Goal: Transaction & Acquisition: Purchase product/service

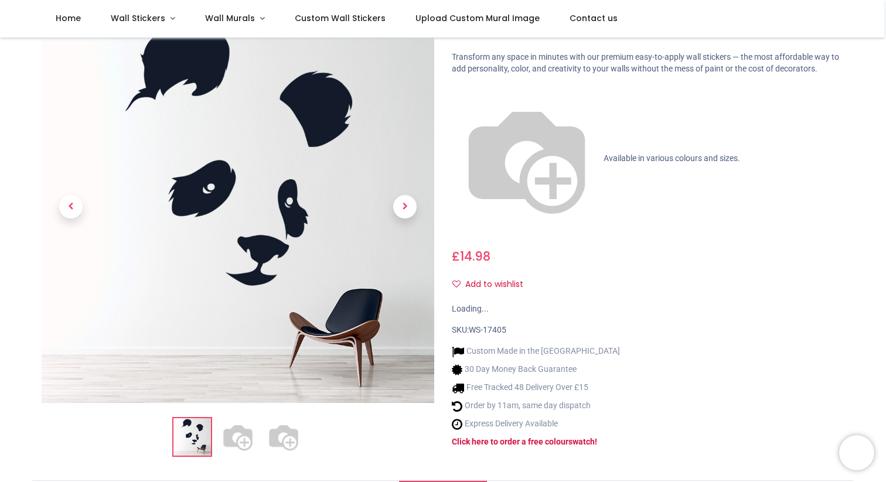
scroll to position [54, 0]
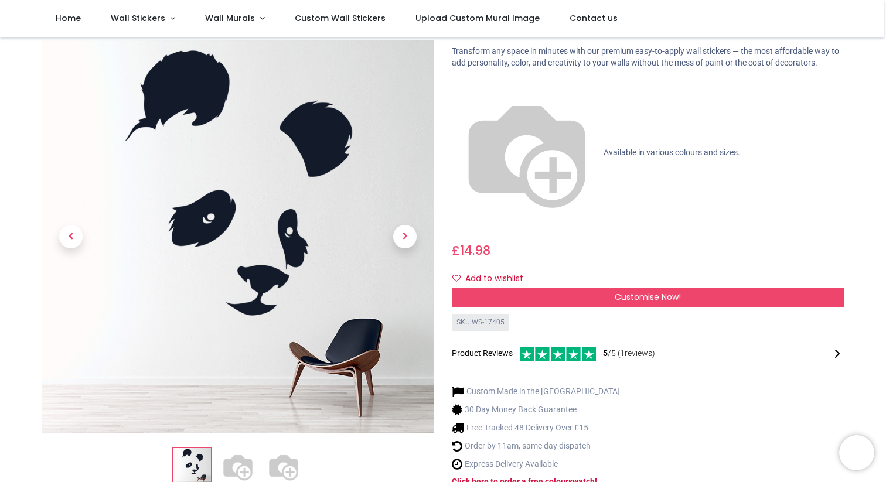
click at [289, 448] on img at bounding box center [284, 467] width 38 height 38
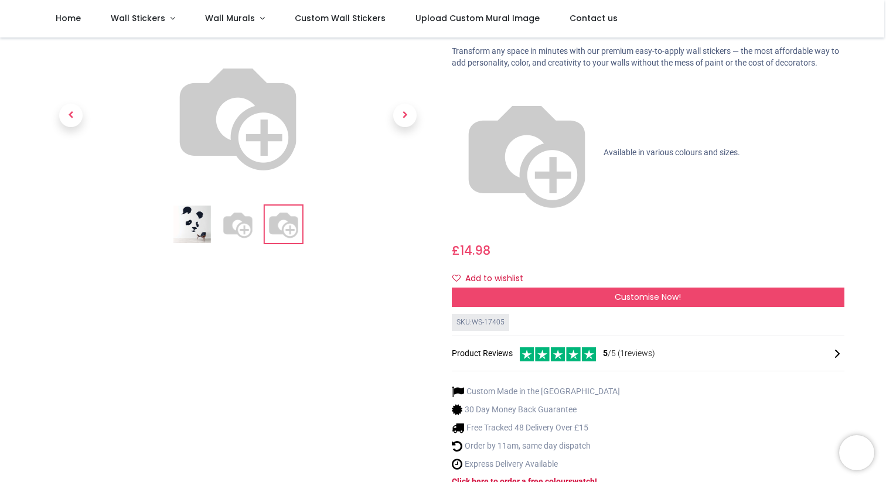
click at [192, 206] on img at bounding box center [193, 225] width 38 height 38
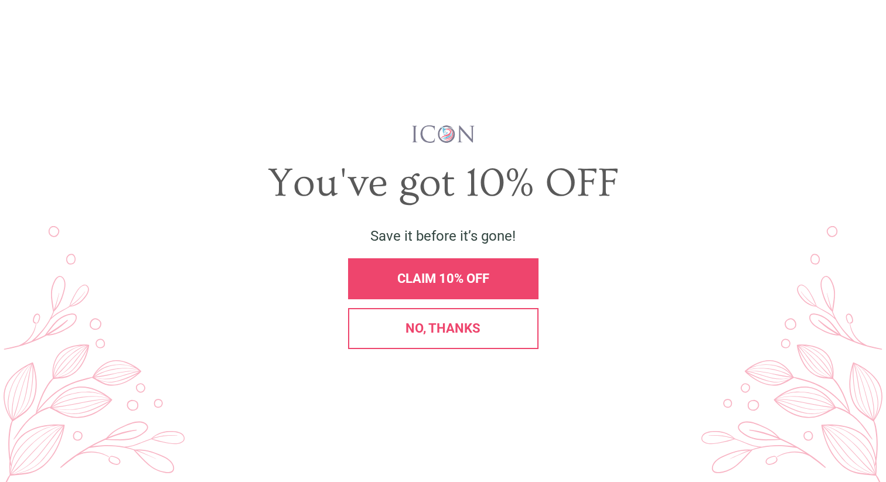
scroll to position [0, 0]
click at [861, 28] on span "X" at bounding box center [865, 30] width 12 height 18
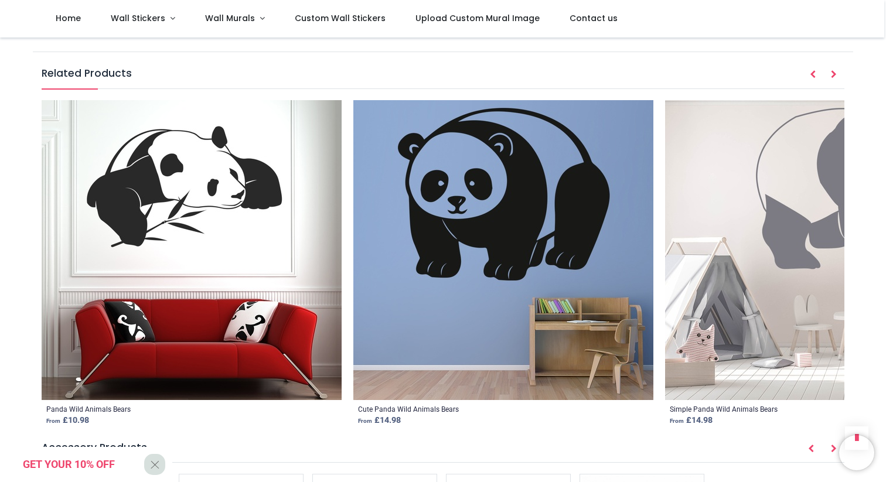
scroll to position [1469, 0]
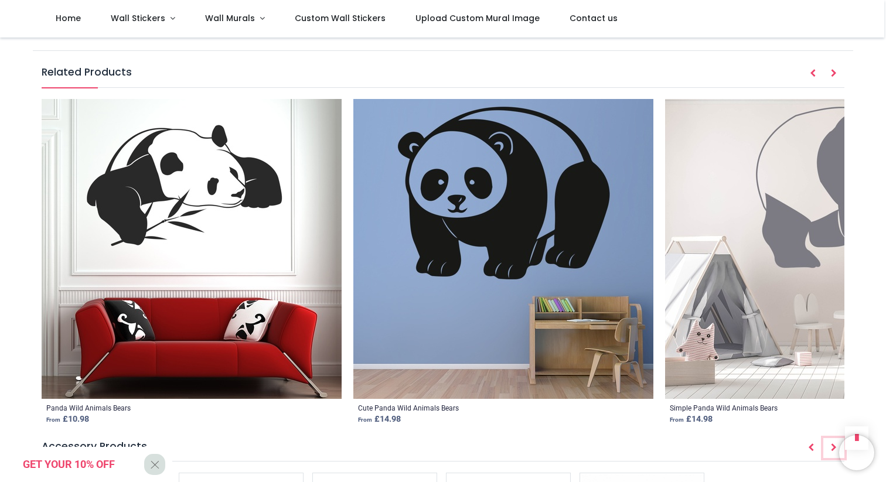
click at [831, 444] on icon "Next" at bounding box center [834, 448] width 6 height 8
click at [836, 438] on button "Next" at bounding box center [834, 448] width 21 height 20
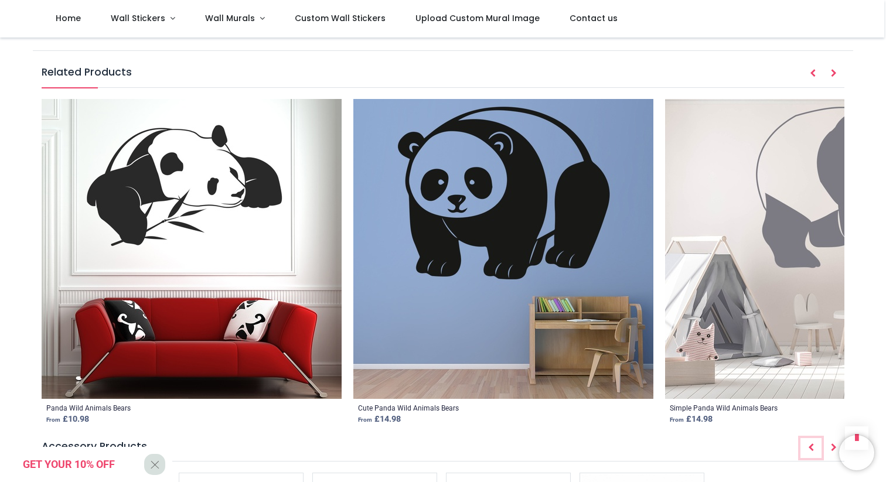
click at [812, 444] on icon "Prev" at bounding box center [811, 448] width 6 height 8
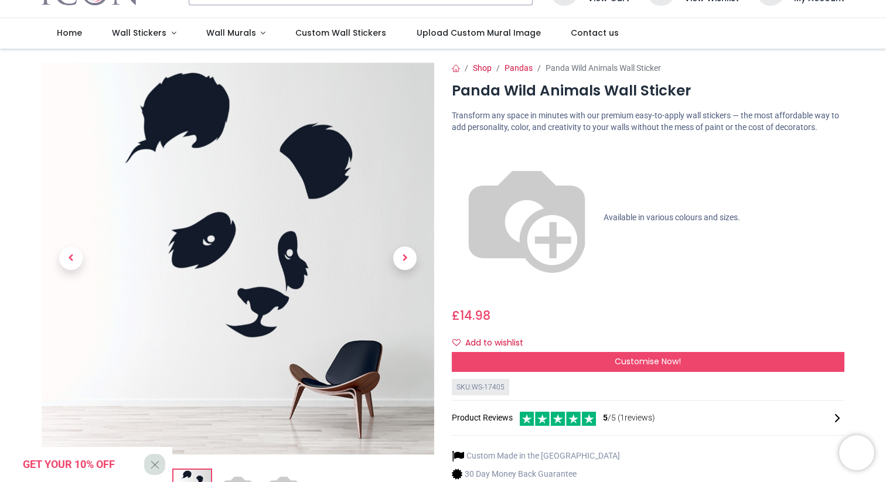
scroll to position [0, 0]
